Goal: Transaction & Acquisition: Download file/media

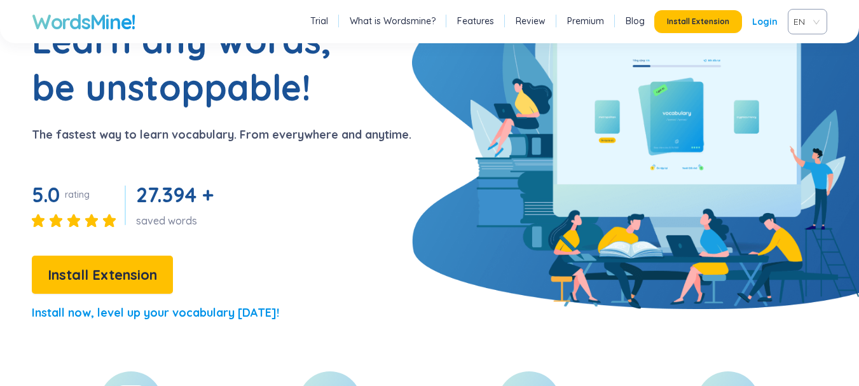
click at [372, 174] on div "Learn any words, be unstoppable! The fastest way to learn vocabulary. From ever…" at bounding box center [205, 175] width 411 height 316
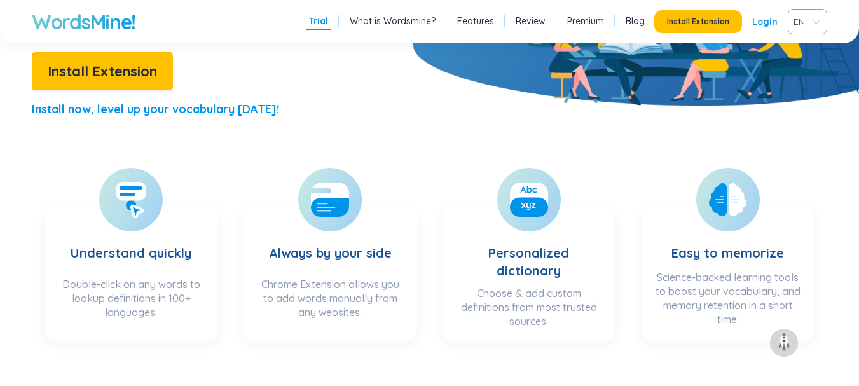
scroll to position [330, 0]
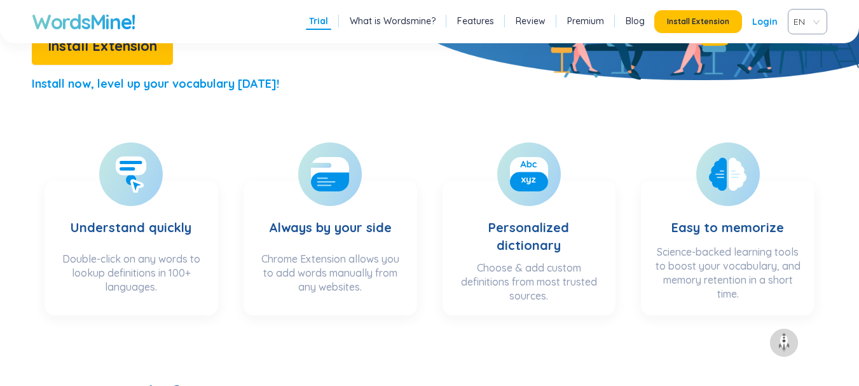
click at [526, 18] on link "Review" at bounding box center [530, 21] width 30 height 13
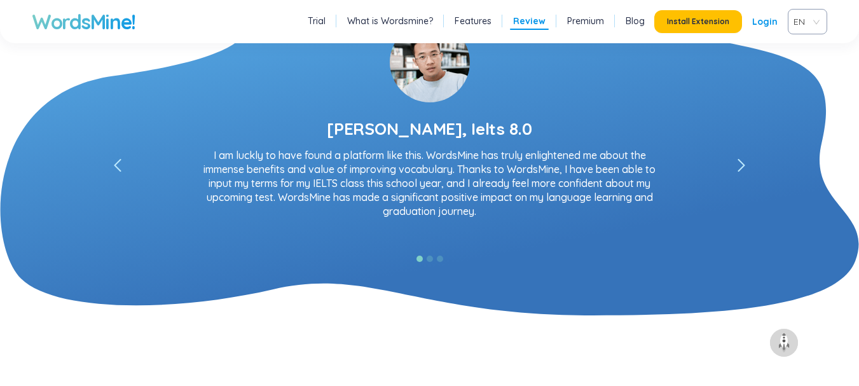
scroll to position [2428, 0]
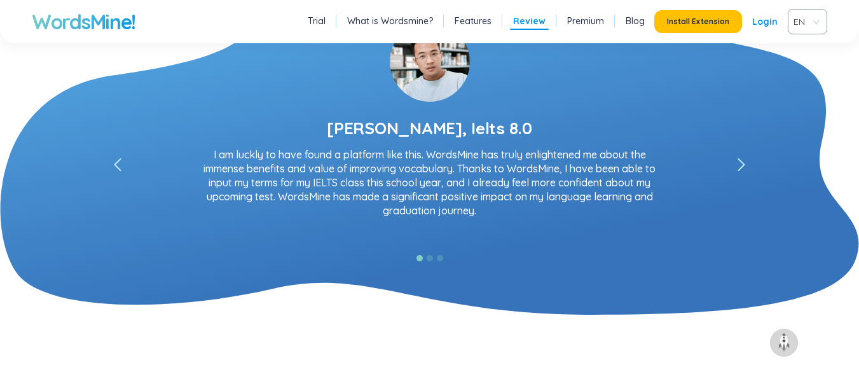
click at [637, 20] on link "Blog" at bounding box center [634, 21] width 19 height 13
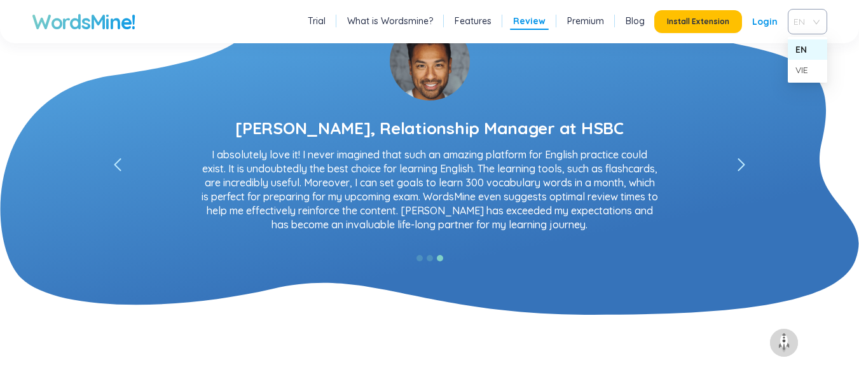
click at [826, 27] on div "EN" at bounding box center [806, 21] width 39 height 25
click at [801, 75] on div "VIE" at bounding box center [807, 70] width 24 height 14
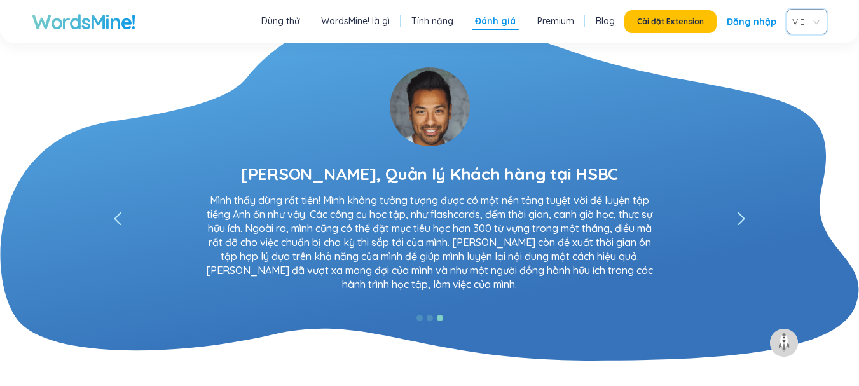
scroll to position [2436, 0]
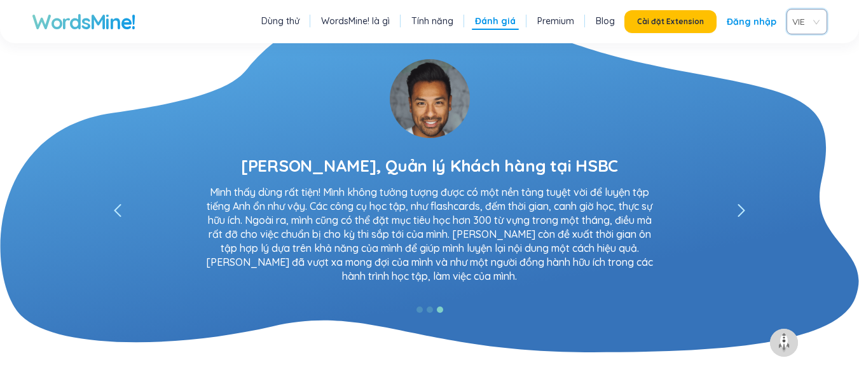
click at [435, 14] on li "Tính năng" at bounding box center [432, 21] width 48 height 17
click at [433, 22] on link "Tính năng" at bounding box center [432, 21] width 42 height 13
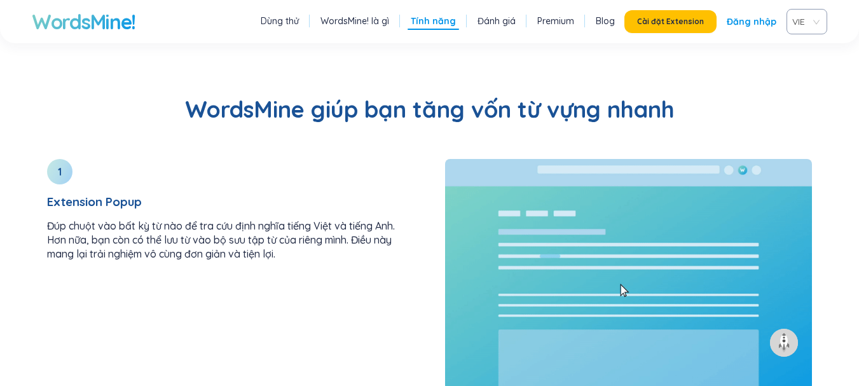
scroll to position [1359, 0]
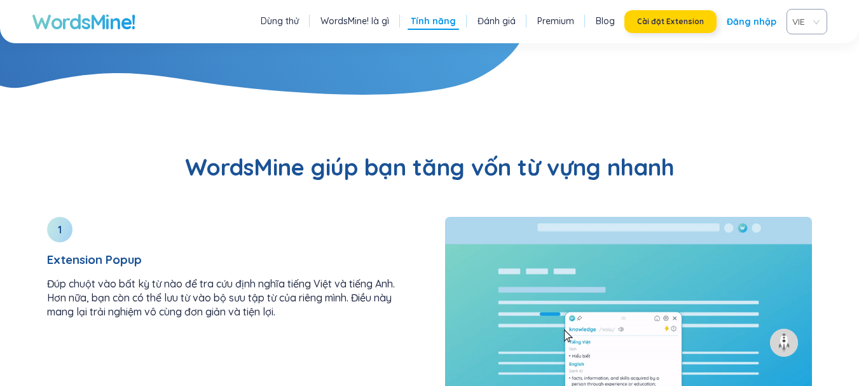
click at [649, 22] on span "Cài đặt Extension" at bounding box center [670, 22] width 67 height 10
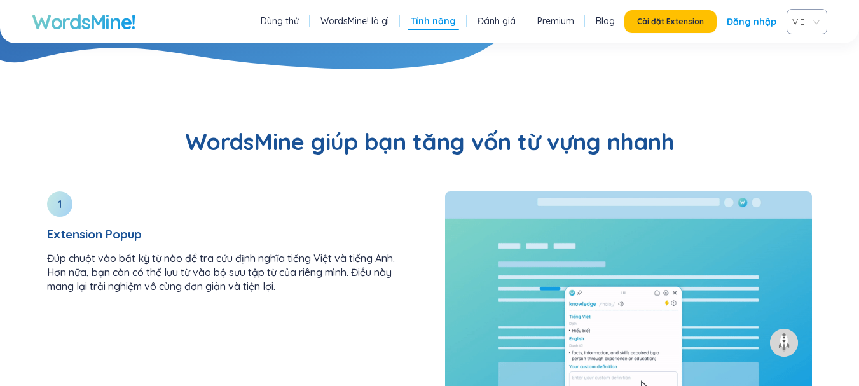
scroll to position [1410, 0]
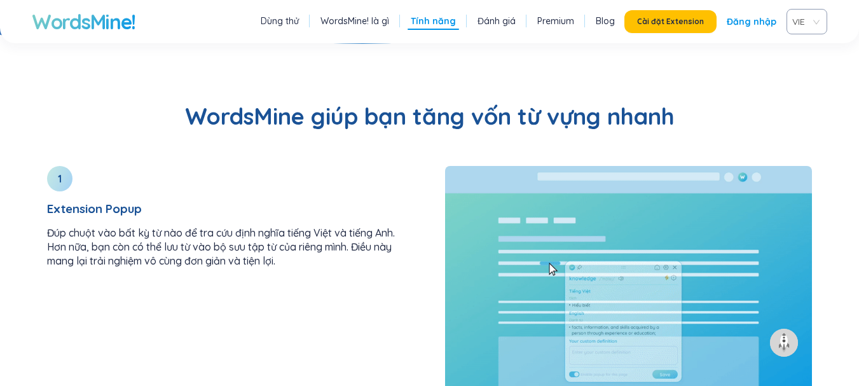
click at [286, 23] on link "Dùng thử" at bounding box center [280, 21] width 38 height 13
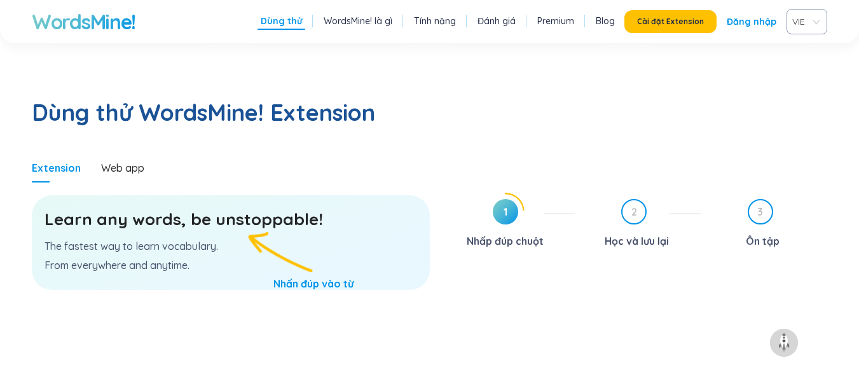
scroll to position [657, 0]
click at [193, 208] on h3 "Learn any words, be unstoppable!" at bounding box center [230, 219] width 372 height 23
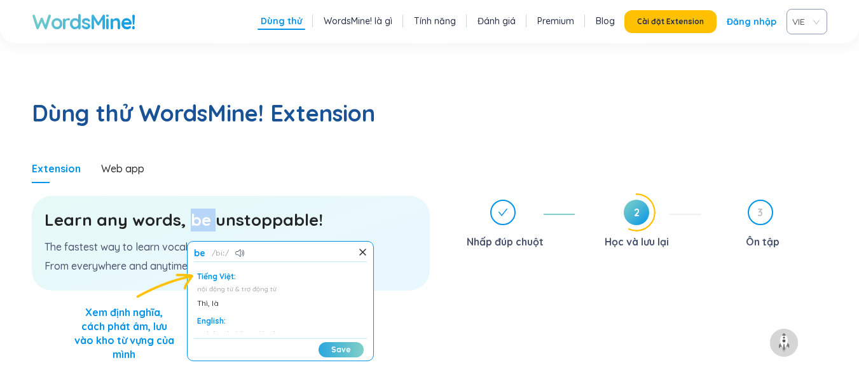
click at [325, 342] on button "Save" at bounding box center [340, 349] width 45 height 15
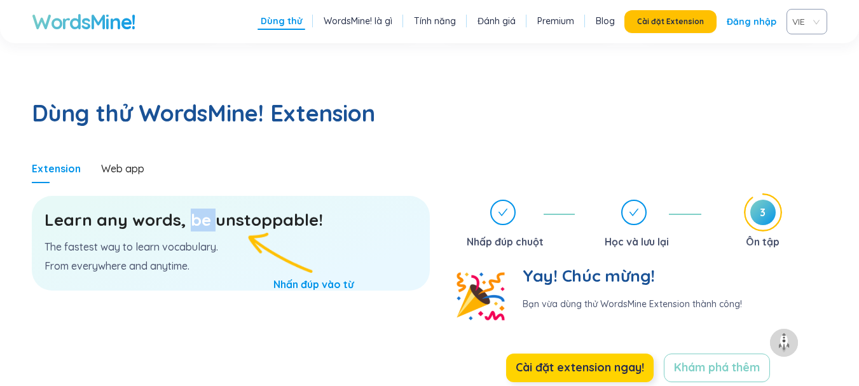
click at [618, 358] on span "Cài đặt extension ngay!" at bounding box center [579, 367] width 128 height 18
